Goal: Transaction & Acquisition: Purchase product/service

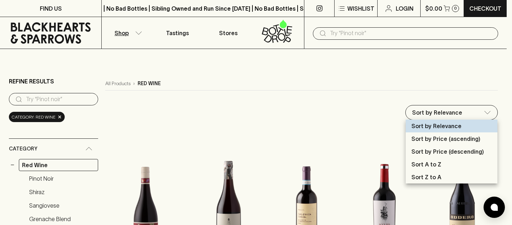
click at [447, 141] on p "Sort by Price (ascending)" at bounding box center [445, 139] width 69 height 9
type input "price:asc"
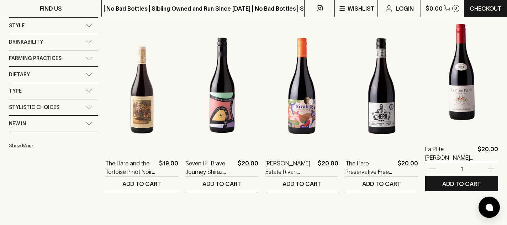
scroll to position [498, 0]
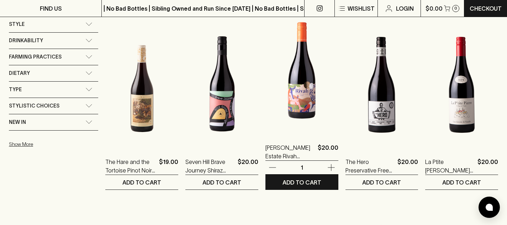
click at [331, 165] on icon "button" at bounding box center [330, 168] width 7 height 7
click at [318, 181] on p "ADD TO CART" at bounding box center [301, 182] width 39 height 9
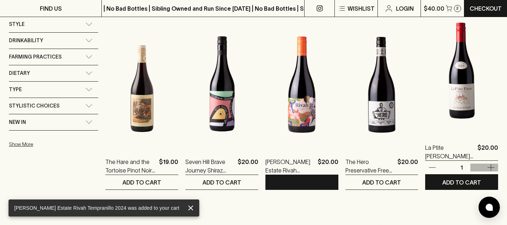
click at [489, 168] on icon "button" at bounding box center [490, 168] width 9 height 9
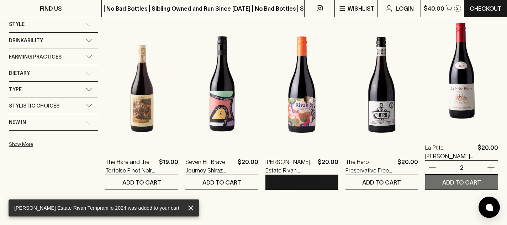
click at [474, 180] on p "ADD TO CART" at bounding box center [461, 182] width 39 height 9
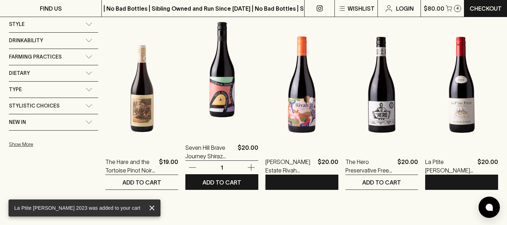
click at [252, 167] on icon "button" at bounding box center [250, 168] width 7 height 7
click at [240, 185] on button "ADD TO CART" at bounding box center [221, 182] width 73 height 15
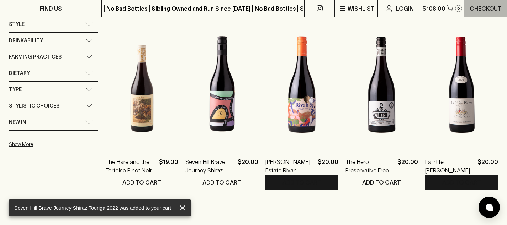
click at [482, 11] on p "Checkout" at bounding box center [485, 8] width 32 height 9
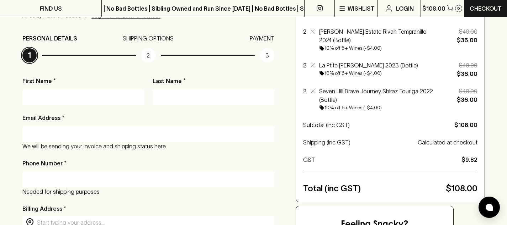
scroll to position [78, 0]
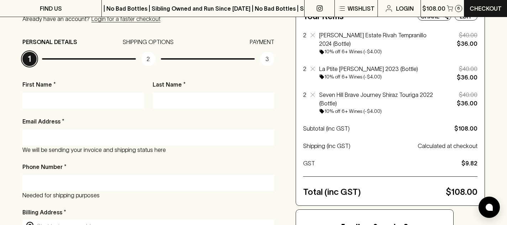
click at [99, 98] on input "First Name *" at bounding box center [83, 100] width 111 height 11
type input "Ronald"
click at [174, 101] on input "Last Name *" at bounding box center [213, 100] width 111 height 11
type input "Scott"
click at [178, 136] on input "Email Address *" at bounding box center [148, 137] width 241 height 11
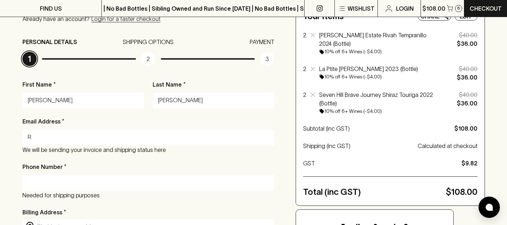
type input "ronniescott@fastmail.com"
click at [96, 189] on div at bounding box center [148, 183] width 252 height 16
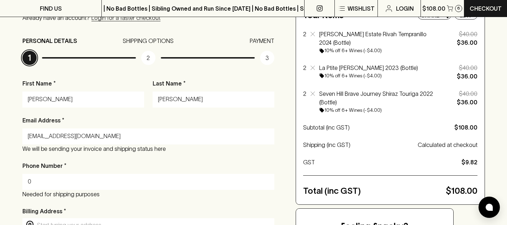
scroll to position [215, 0]
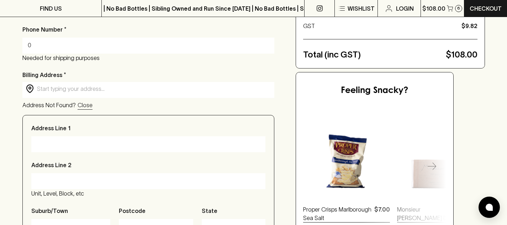
click at [113, 44] on input "0" at bounding box center [148, 45] width 241 height 11
click at [106, 49] on input "04" at bounding box center [148, 45] width 241 height 11
type input "0416854816"
click at [128, 91] on input "text" at bounding box center [154, 89] width 234 height 8
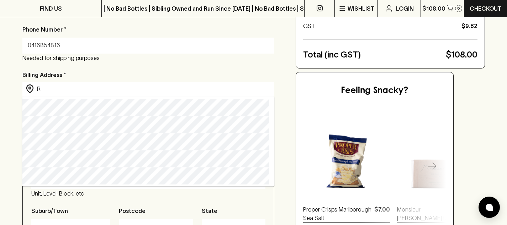
type input "211 Nicholson Street, Brunswick East VIC, Australia"
type input "211 Nicholson Street"
type input "Grey house"
type input "[GEOGRAPHIC_DATA]"
type input "3057"
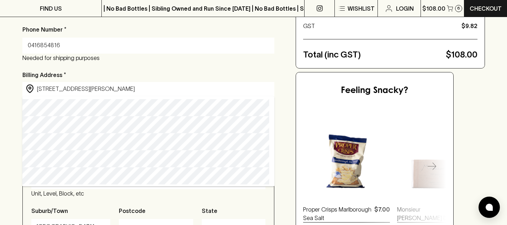
type input "Victoria"
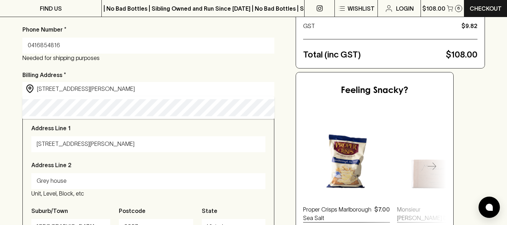
click at [175, 66] on div "First Name * Ronald Last Name * Scott Email Address * ronniescott@fastmail.com …" at bounding box center [148, 155] width 252 height 425
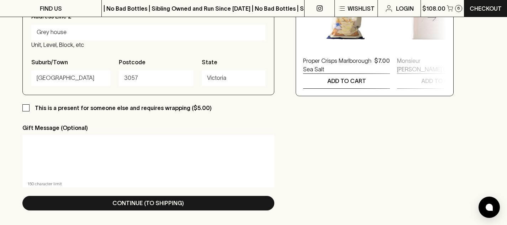
scroll to position [468, 0]
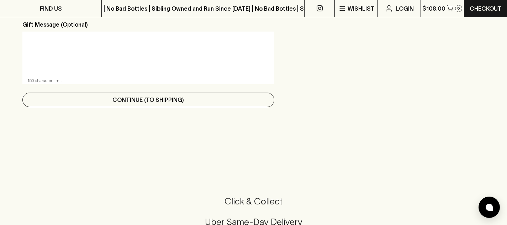
click at [169, 101] on p "Continue (To Shipping)" at bounding box center [147, 100] width 71 height 9
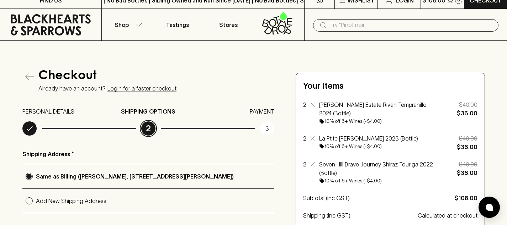
scroll to position [0, 0]
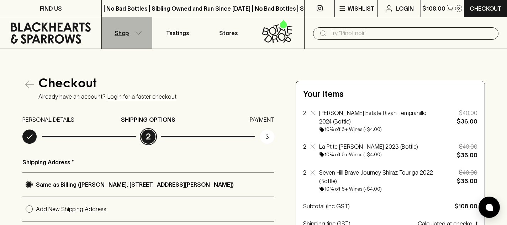
click at [138, 34] on icon "button" at bounding box center [138, 33] width 7 height 4
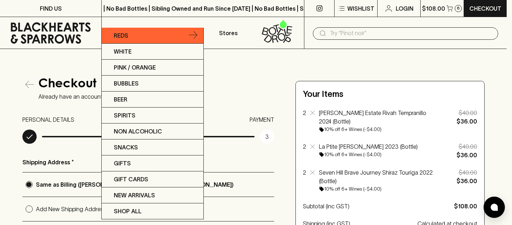
click at [138, 35] on link "Reds" at bounding box center [153, 36] width 102 height 16
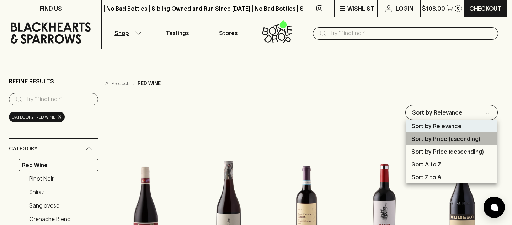
click at [446, 140] on p "Sort by Price (ascending)" at bounding box center [445, 139] width 69 height 9
type input "price:asc"
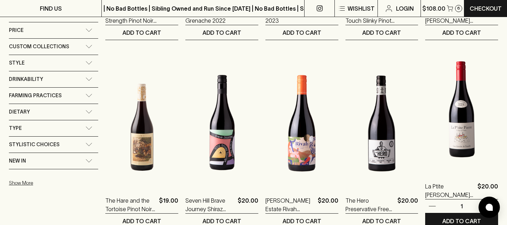
scroll to position [489, 0]
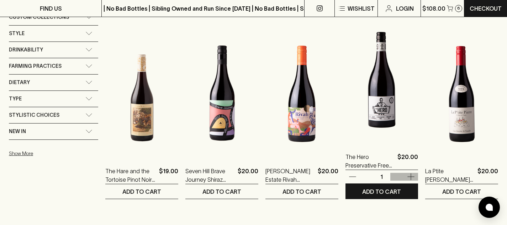
click at [410, 177] on icon "button" at bounding box center [410, 177] width 7 height 7
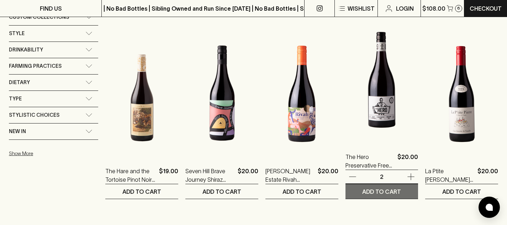
click at [405, 190] on button "ADD TO CART" at bounding box center [381, 191] width 73 height 15
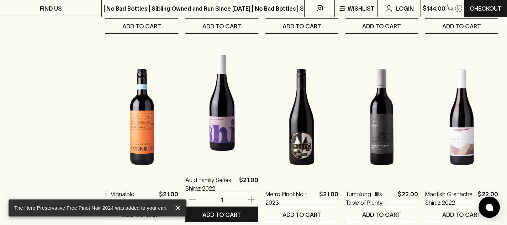
scroll to position [692, 0]
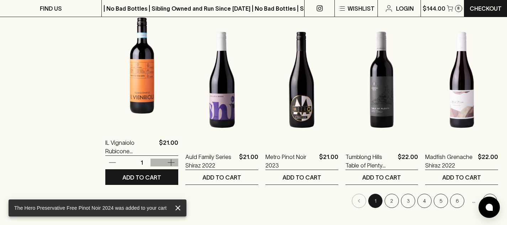
click at [172, 163] on icon "button" at bounding box center [171, 163] width 9 height 9
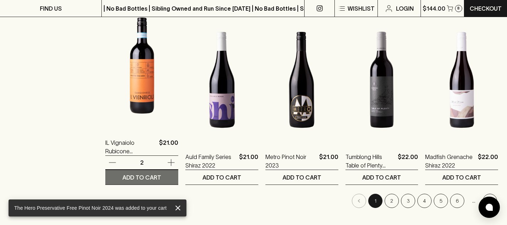
click at [159, 174] on p "ADD TO CART" at bounding box center [141, 177] width 39 height 9
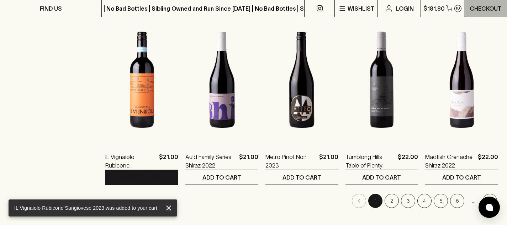
click at [475, 9] on p "Checkout" at bounding box center [485, 8] width 32 height 9
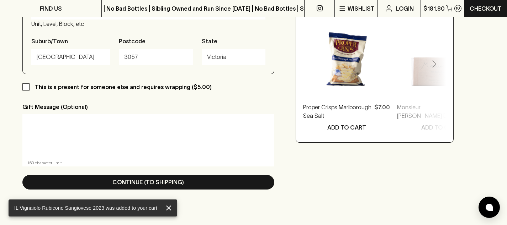
scroll to position [422, 0]
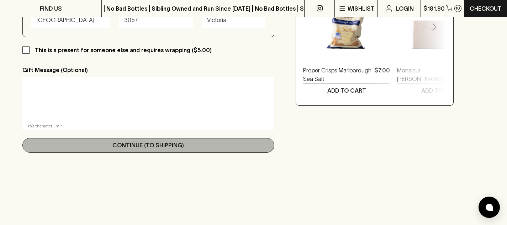
click at [204, 147] on button "Continue (To Shipping)" at bounding box center [148, 145] width 252 height 15
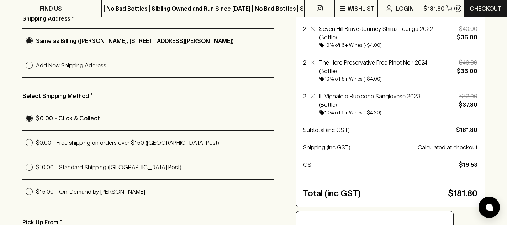
scroll to position [163, 0]
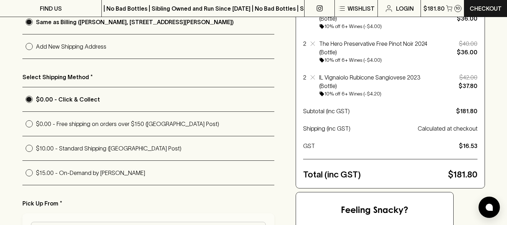
click at [168, 128] on p "$0.00 - Free shipping on orders over $150 (Australia Post)" at bounding box center [155, 124] width 239 height 9
click at [36, 129] on input "$0.00 - Free shipping on orders over $150 (Australia Post)" at bounding box center [29, 124] width 14 height 14
radio input "true"
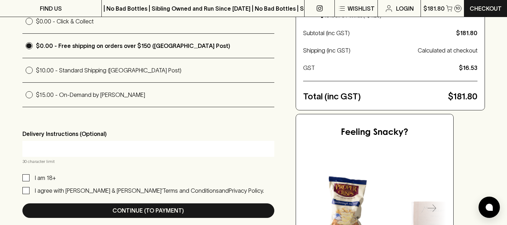
scroll to position [343, 0]
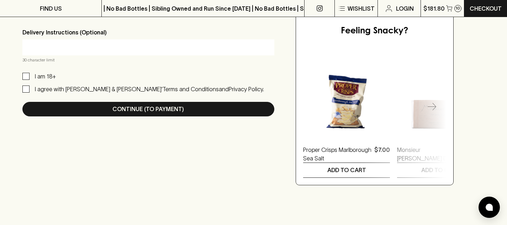
click at [93, 53] on input "text" at bounding box center [148, 47] width 241 height 11
type input "Grey house OK to leave"
click at [26, 80] on input "I am 18+" at bounding box center [25, 76] width 7 height 7
checkbox input "true"
click at [26, 91] on input "I agree with Blackhearts & Sparrows’ Terms and Conditions and Privacy Policy." at bounding box center [25, 89] width 7 height 7
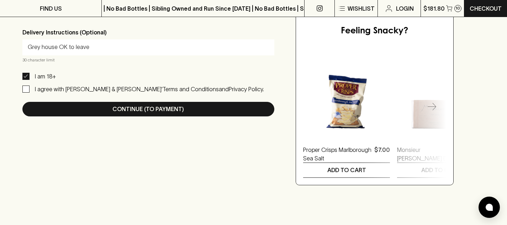
checkbox input "true"
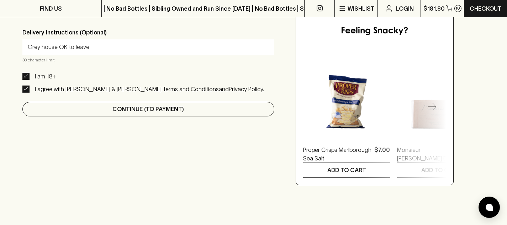
click at [86, 109] on button "Continue (To Payment)" at bounding box center [148, 109] width 252 height 15
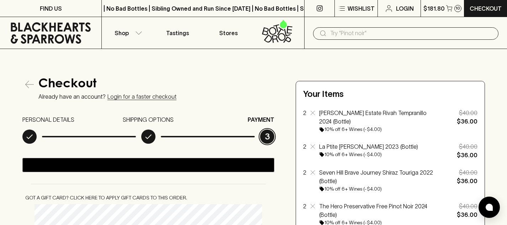
scroll to position [129, 0]
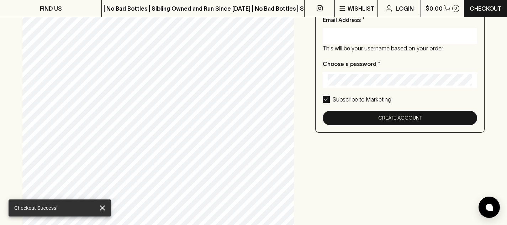
type input "ronniescott@fastmail.com"
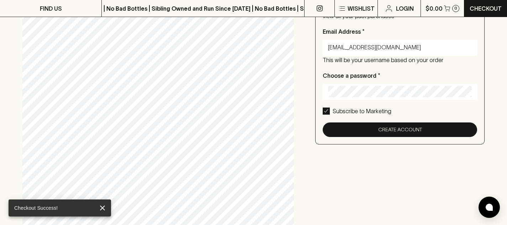
scroll to position [0, 0]
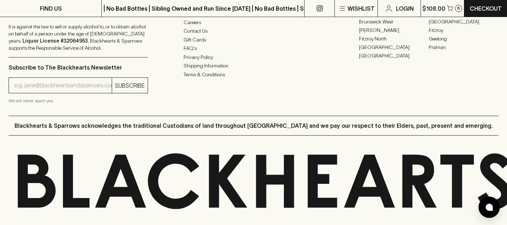
scroll to position [1576, 0]
